Goal: Task Accomplishment & Management: Manage account settings

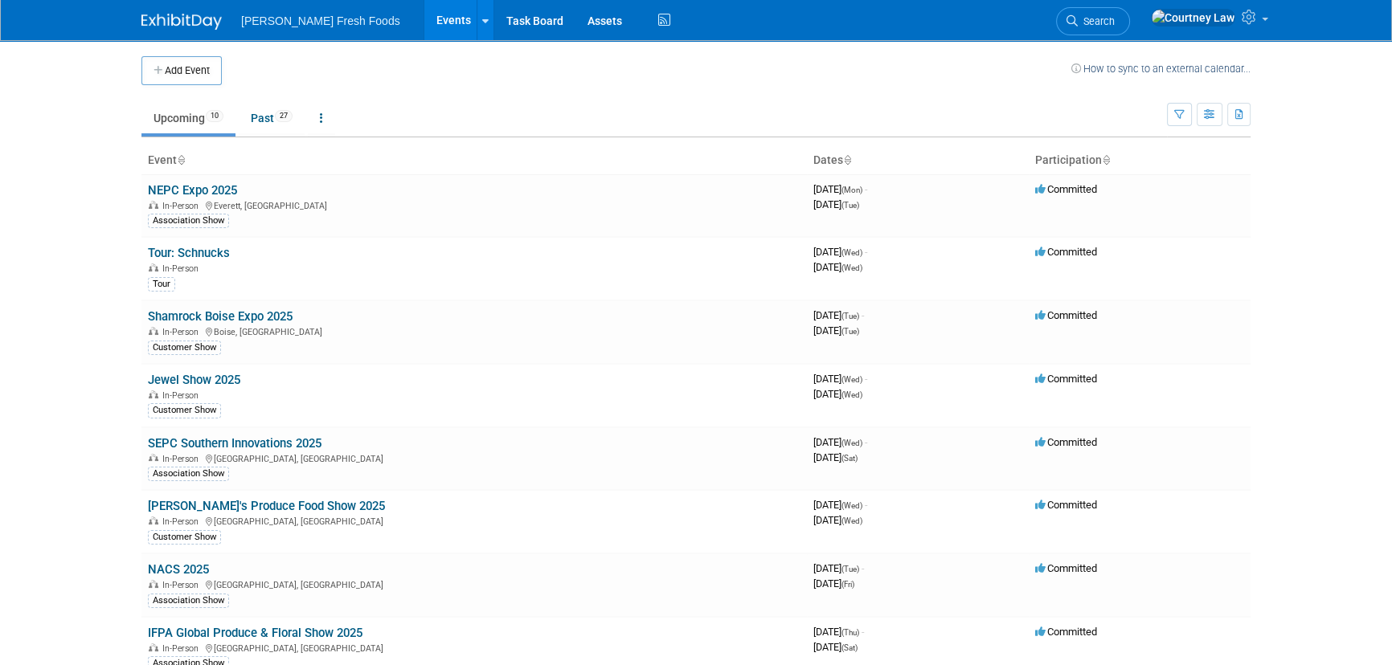
click at [43, 192] on body "[PERSON_NAME] Fresh Foods Events Add Event Bulk Upload Events Shareable Event B…" at bounding box center [696, 332] width 1392 height 665
click at [1321, 316] on body "[PERSON_NAME] Fresh Foods Events Add Event Bulk Upload Events Shareable Event B…" at bounding box center [696, 332] width 1392 height 665
click at [49, 263] on body "[PERSON_NAME] Fresh Foods Events Add Event Bulk Upload Events Shareable Event B…" at bounding box center [696, 332] width 1392 height 665
click at [0, 277] on body "[PERSON_NAME] Fresh Foods Events Add Event Bulk Upload Events Shareable Event B…" at bounding box center [696, 332] width 1392 height 665
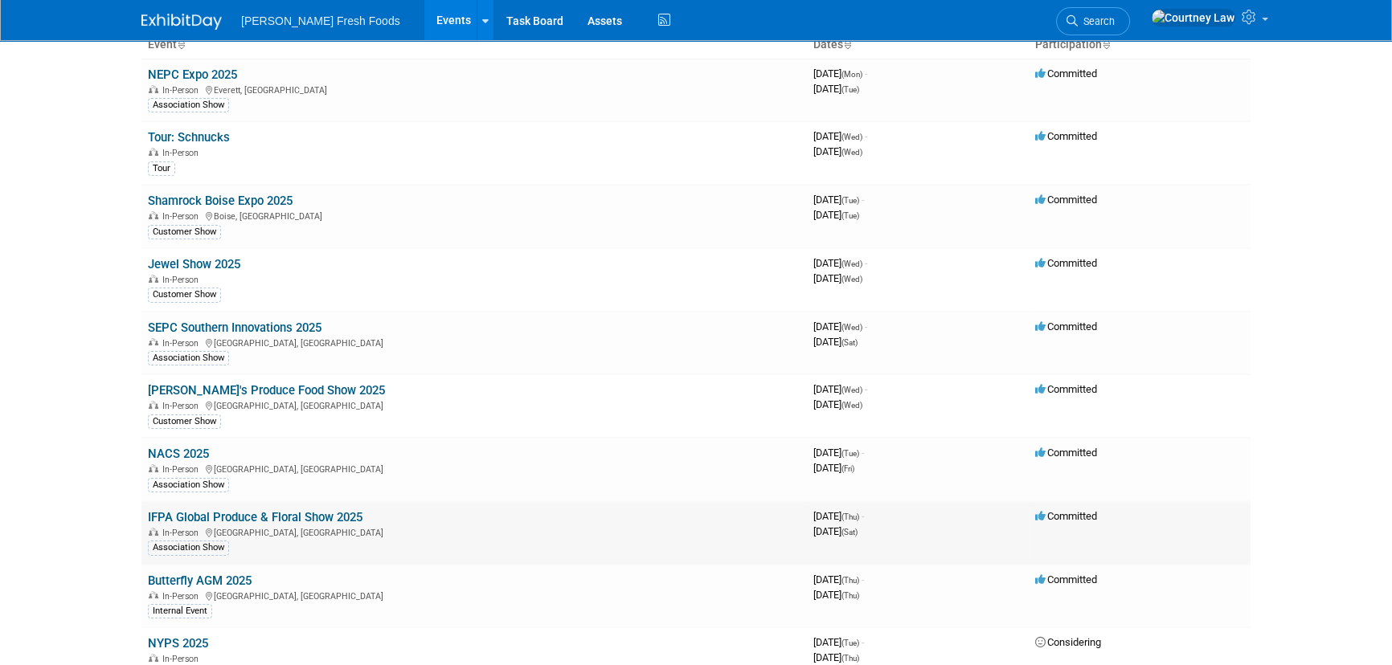
scroll to position [115, 0]
click at [383, 413] on div "Customer Show" at bounding box center [474, 421] width 652 height 17
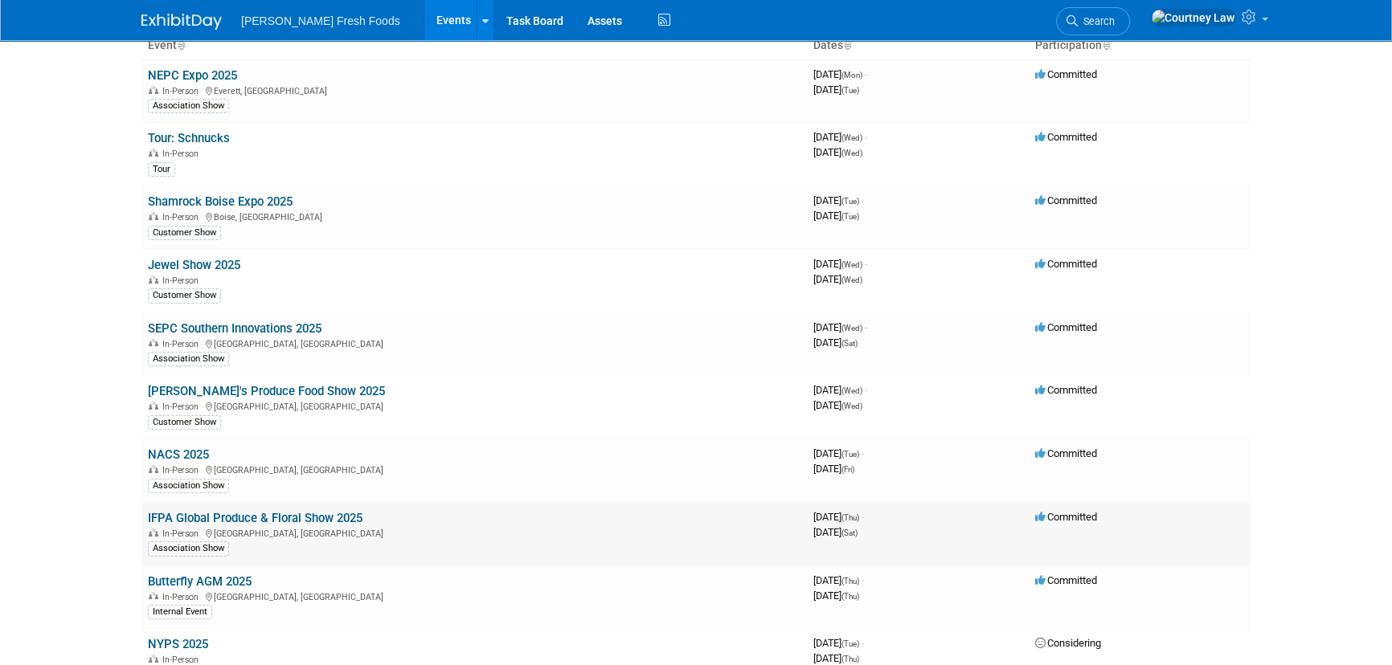
click at [383, 413] on div "Customer Show" at bounding box center [474, 421] width 652 height 17
click at [104, 268] on body "[PERSON_NAME] Fresh Foods Events Add Event Bulk Upload Events Shareable Event B…" at bounding box center [696, 217] width 1392 height 665
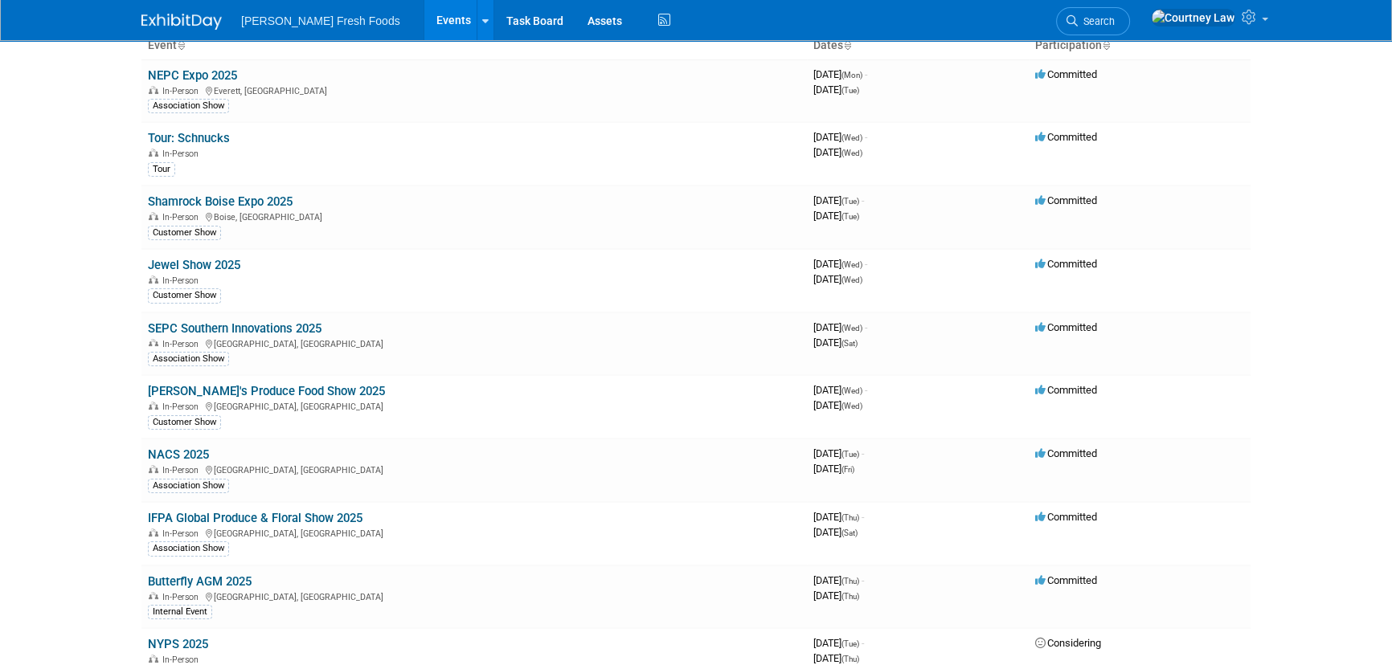
click at [104, 268] on body "[PERSON_NAME] Fresh Foods Events Add Event Bulk Upload Events Shareable Event B…" at bounding box center [696, 217] width 1392 height 665
click at [97, 239] on body "[PERSON_NAME] Fresh Foods Events Add Event Bulk Upload Events Shareable Event B…" at bounding box center [696, 217] width 1392 height 665
click at [112, 239] on body "[PERSON_NAME] Fresh Foods Events Add Event Bulk Upload Events Shareable Event B…" at bounding box center [696, 217] width 1392 height 665
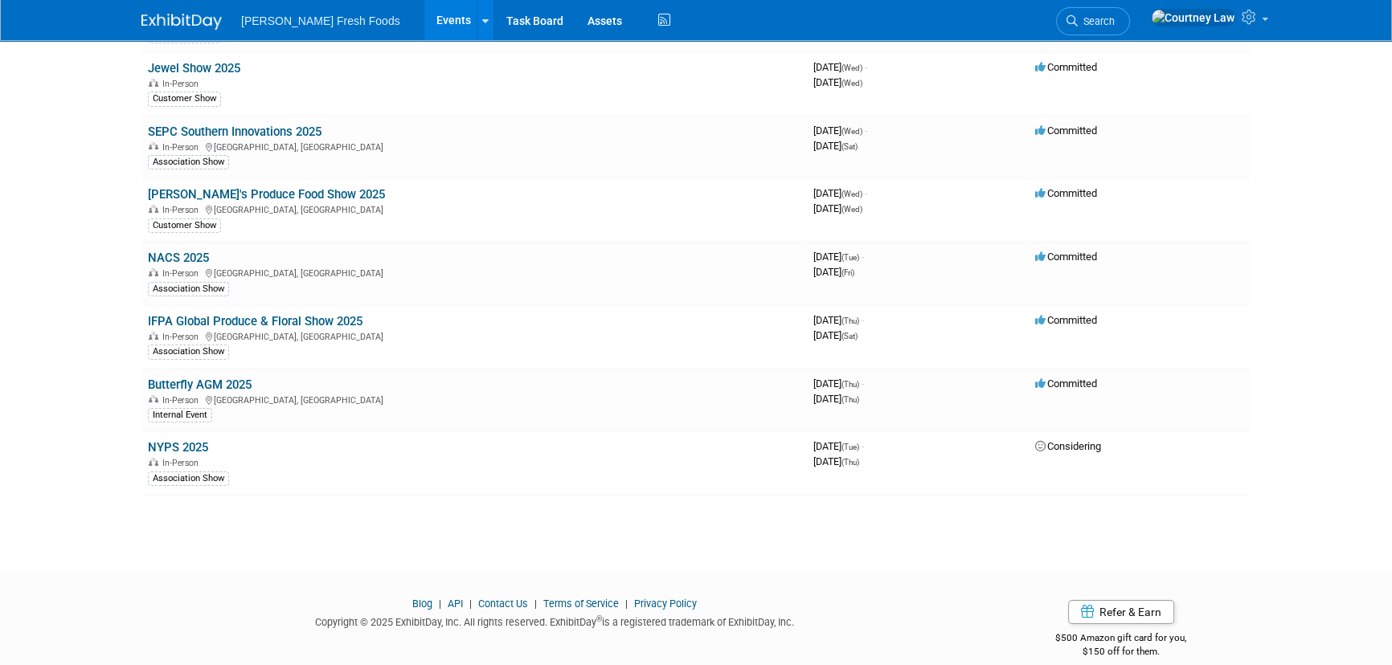
scroll to position [313, 0]
click at [855, 628] on div "Blog | API | Contact Us | Terms of Service | Privacy Policy Copyright © 2025 Ex…" at bounding box center [554, 617] width 850 height 43
click at [741, 538] on div "Add Event How to sync to an external calendar... New Event Duplicate Event Warn…" at bounding box center [695, 136] width 1133 height 816
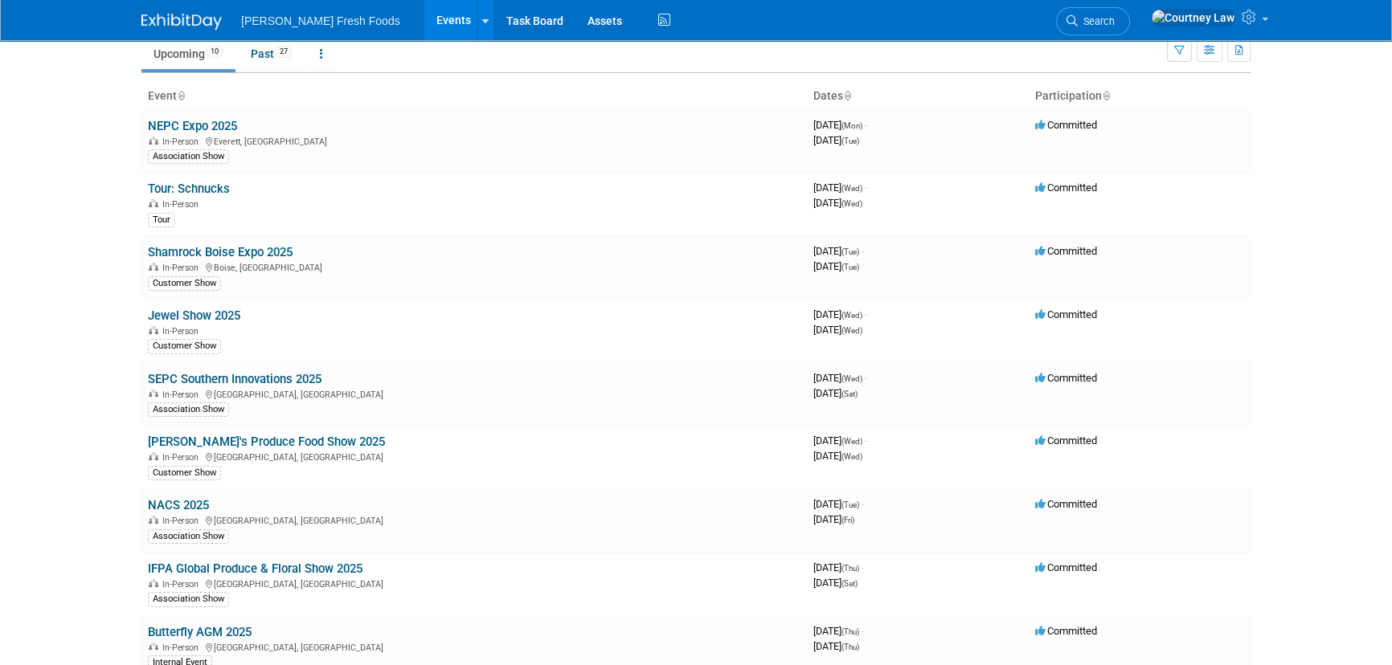
scroll to position [64, 0]
click at [18, 250] on body "[PERSON_NAME] Fresh Foods Events Add Event Bulk Upload Events Shareable Event B…" at bounding box center [696, 268] width 1392 height 665
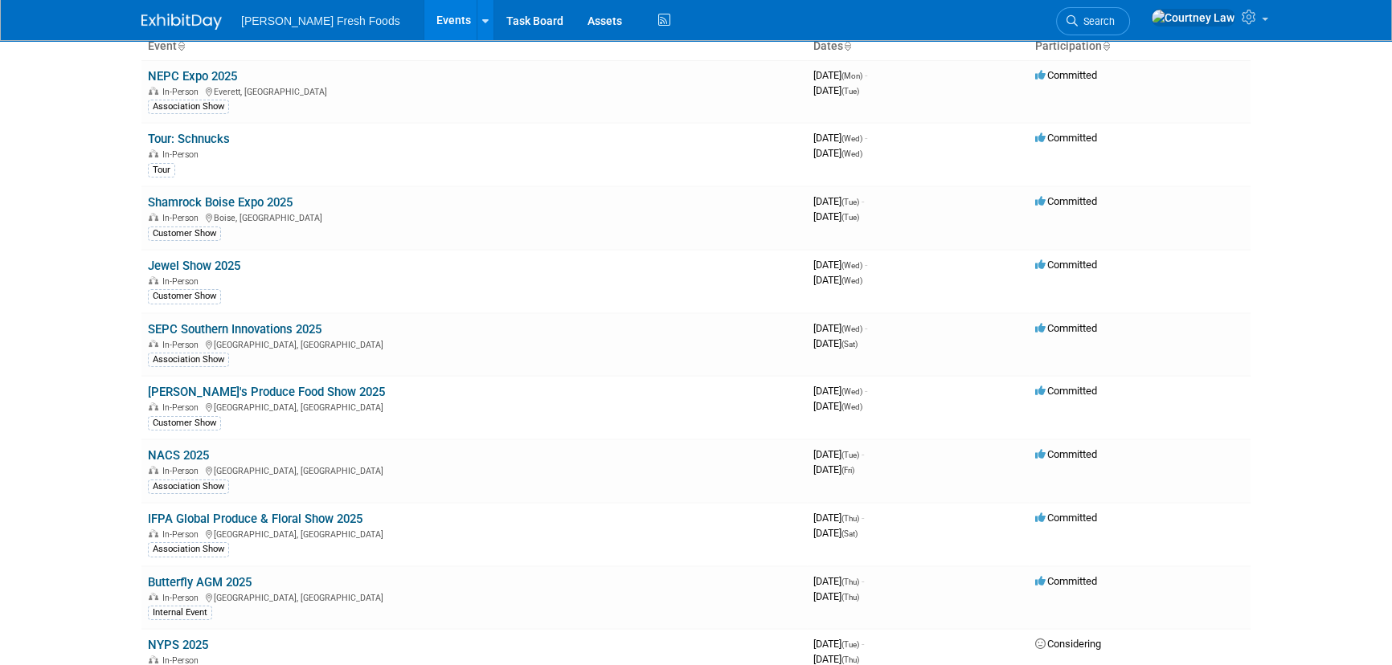
scroll to position [211, 0]
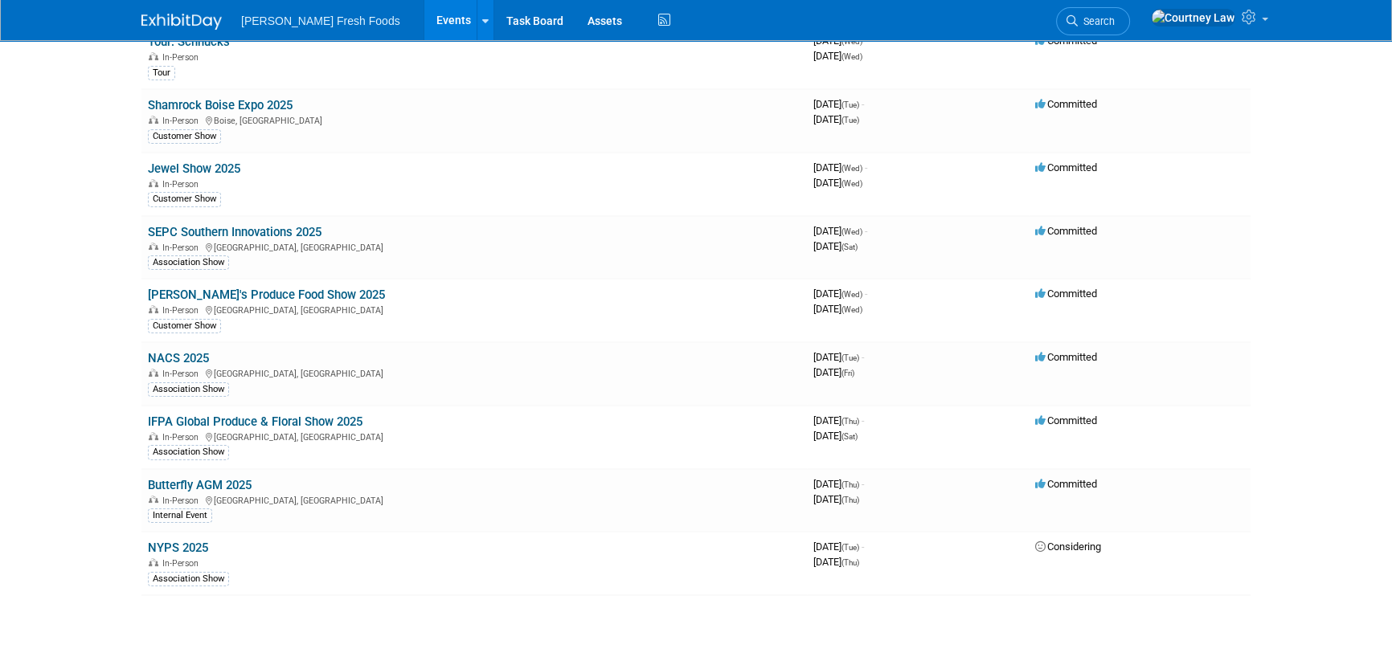
click at [115, 267] on body "[PERSON_NAME] Fresh Foods Events Add Event Bulk Upload Events Shareable Event B…" at bounding box center [696, 121] width 1392 height 665
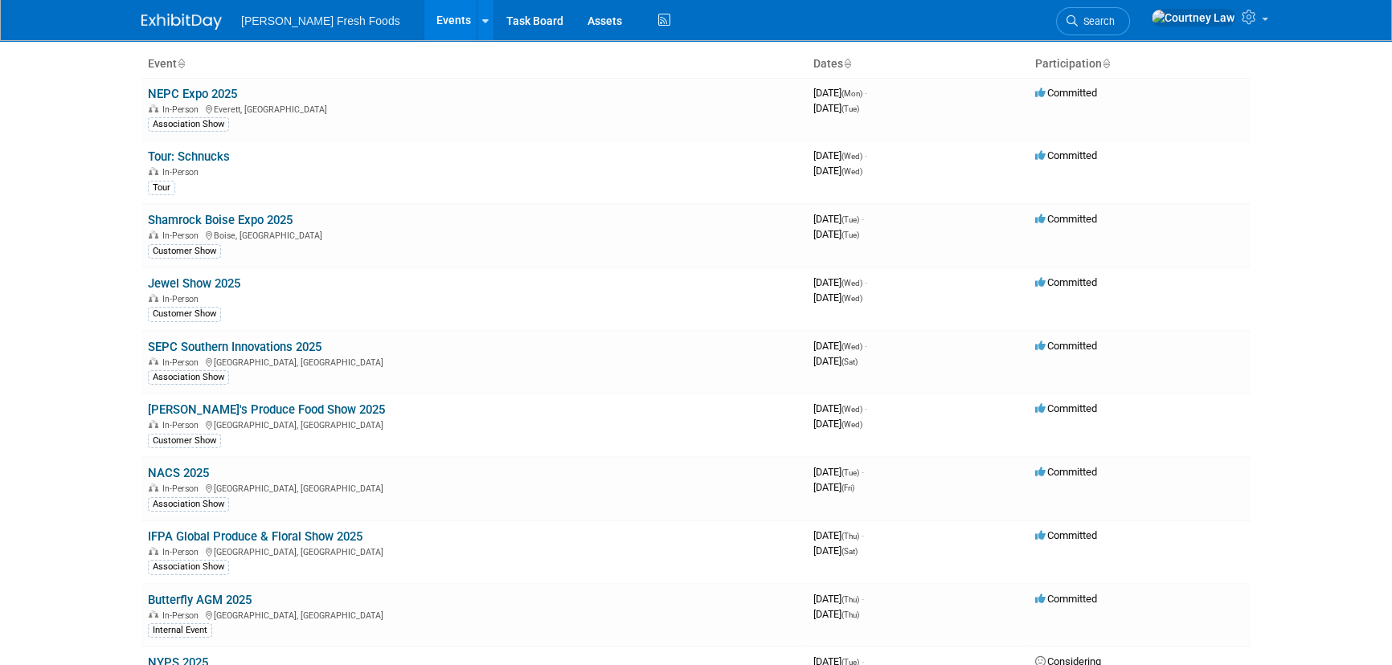
scroll to position [0, 0]
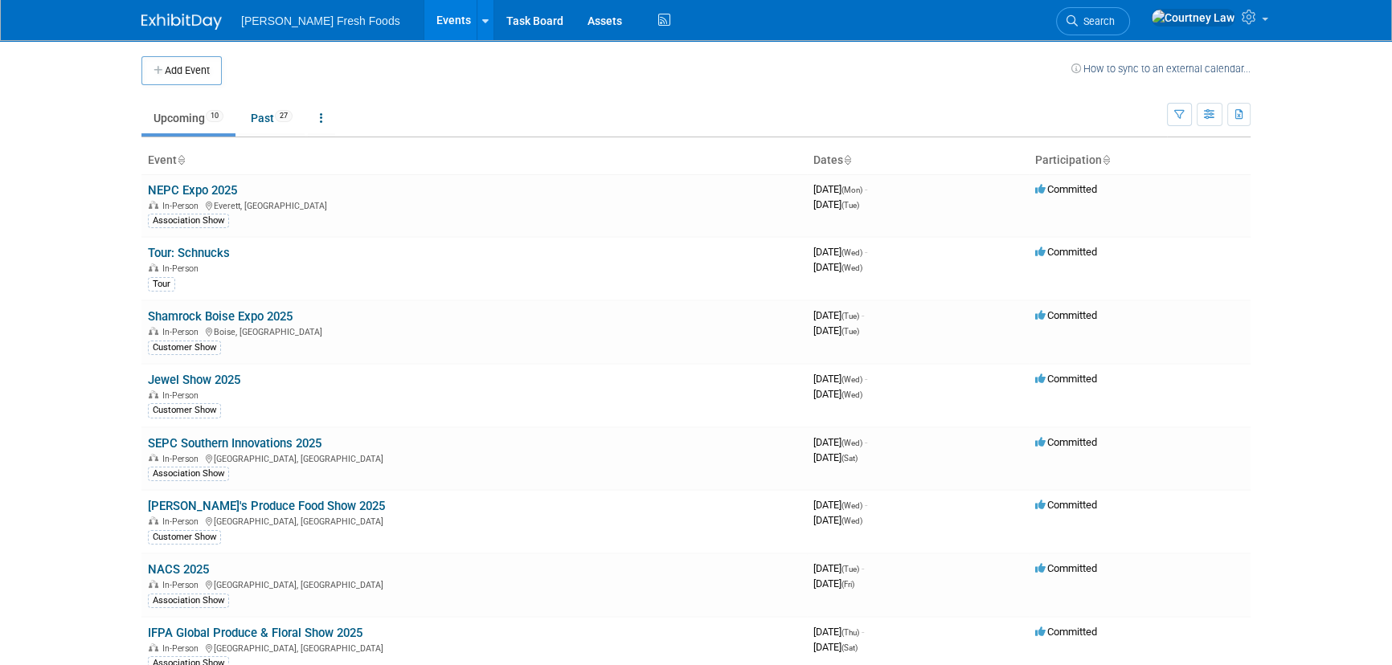
click at [115, 267] on body "[PERSON_NAME] Fresh Foods Events Add Event Bulk Upload Events Shareable Event B…" at bounding box center [696, 332] width 1392 height 665
